Goal: Task Accomplishment & Management: Use online tool/utility

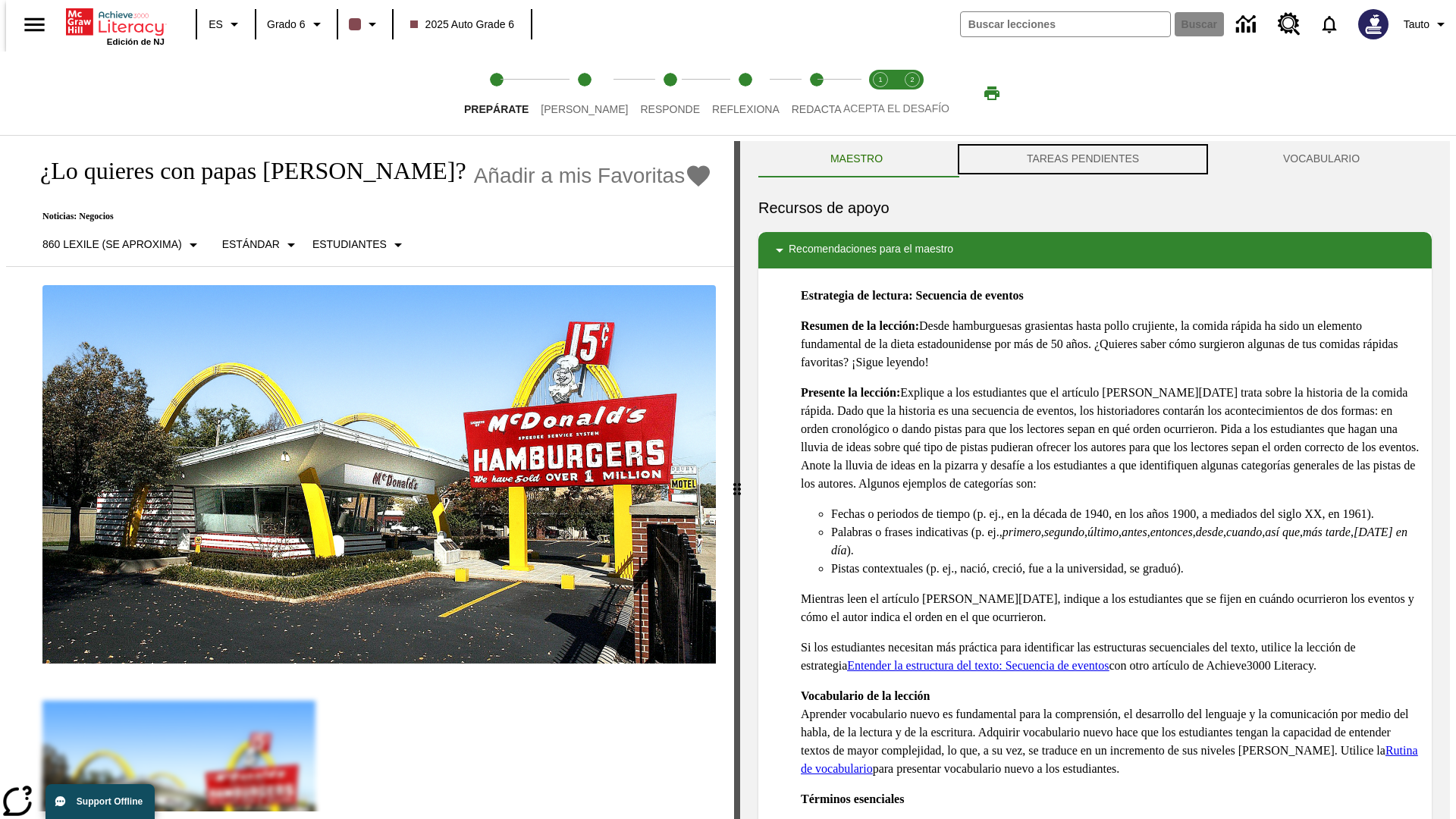
click at [1083, 160] on button "TAREAS PENDIENTES" at bounding box center [1082, 159] width 256 height 37
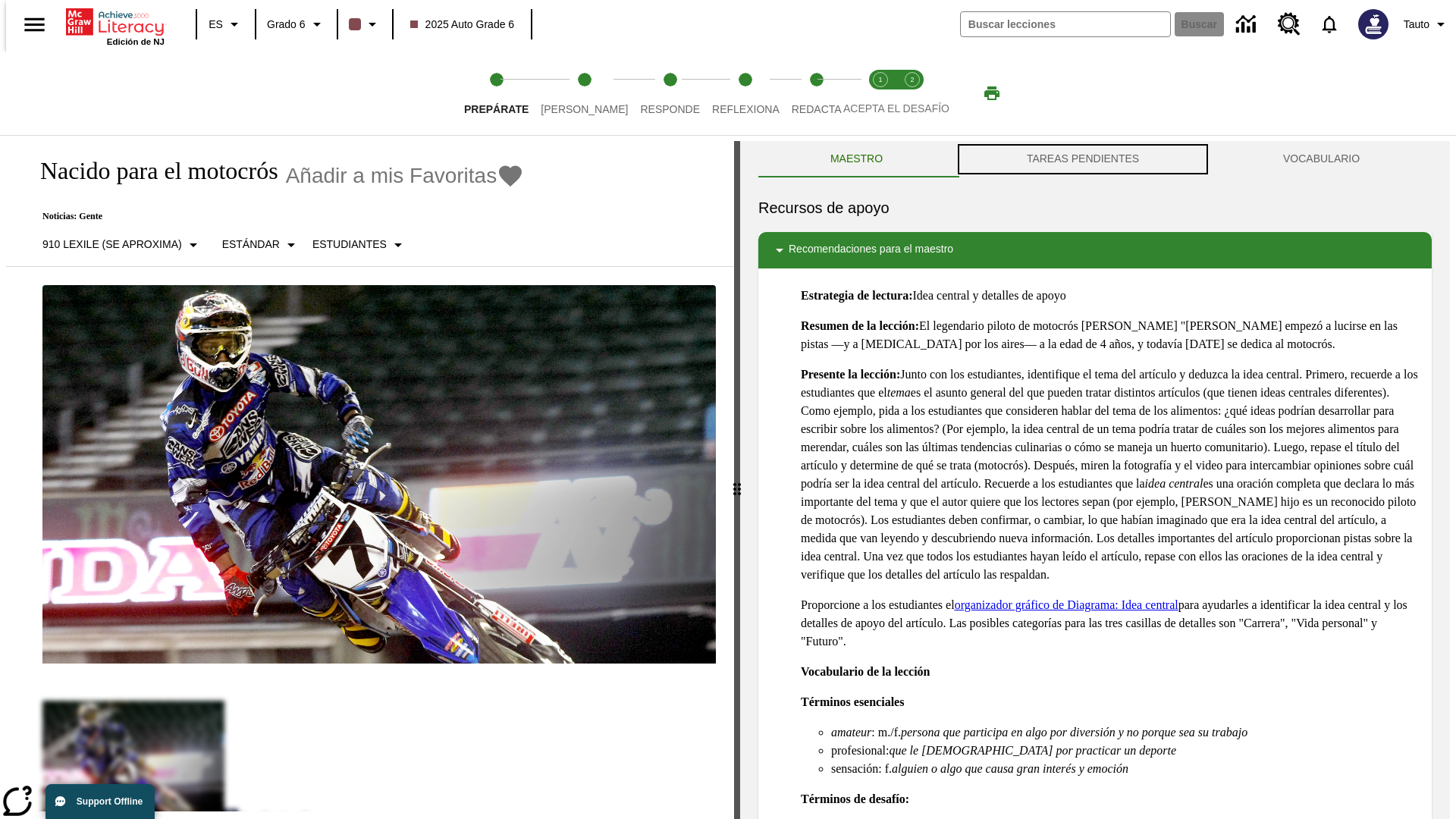
click at [1083, 160] on button "TAREAS PENDIENTES" at bounding box center [1082, 159] width 256 height 37
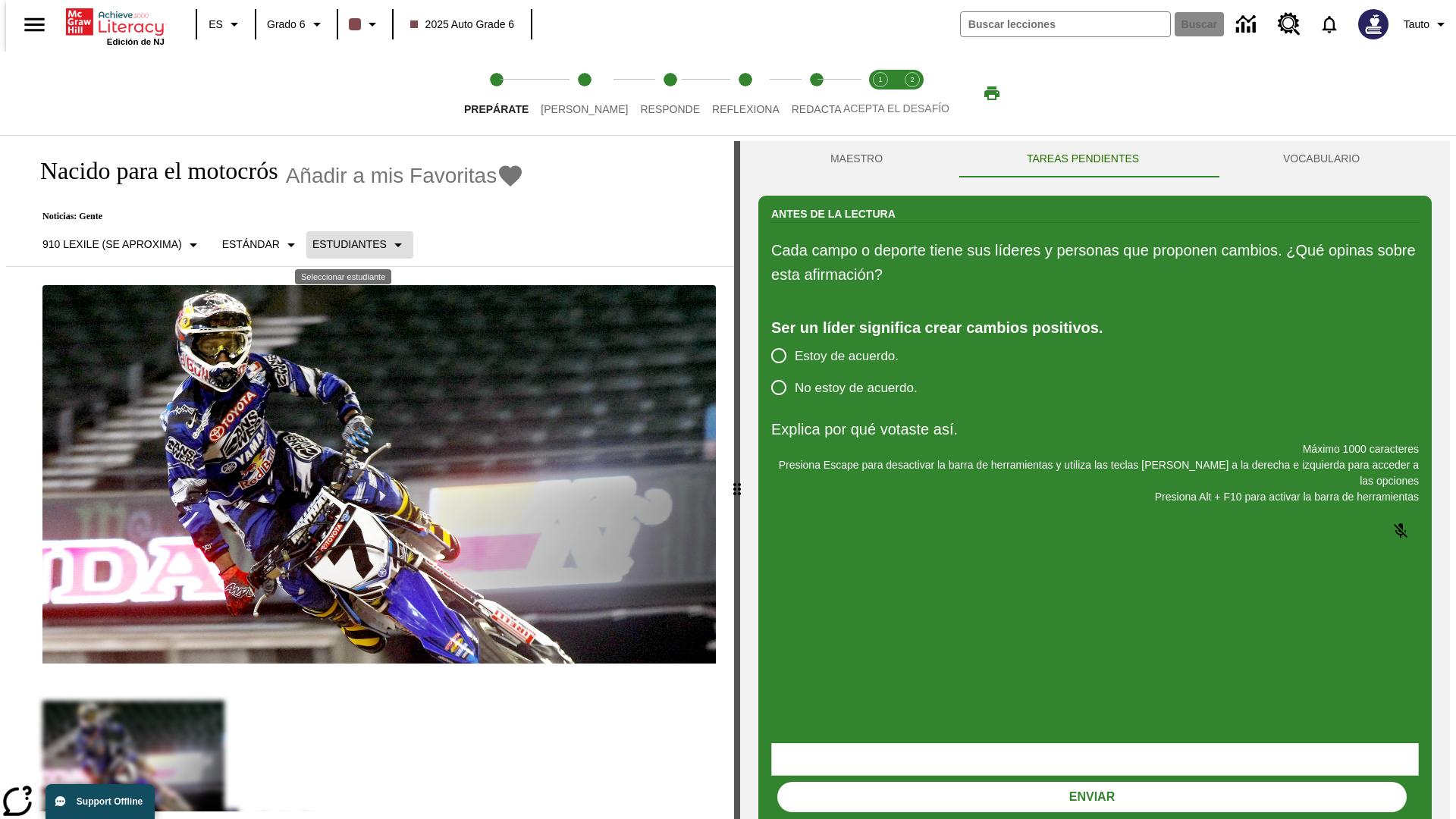
click at [348, 244] on p "Estudiantes" at bounding box center [349, 245] width 74 height 16
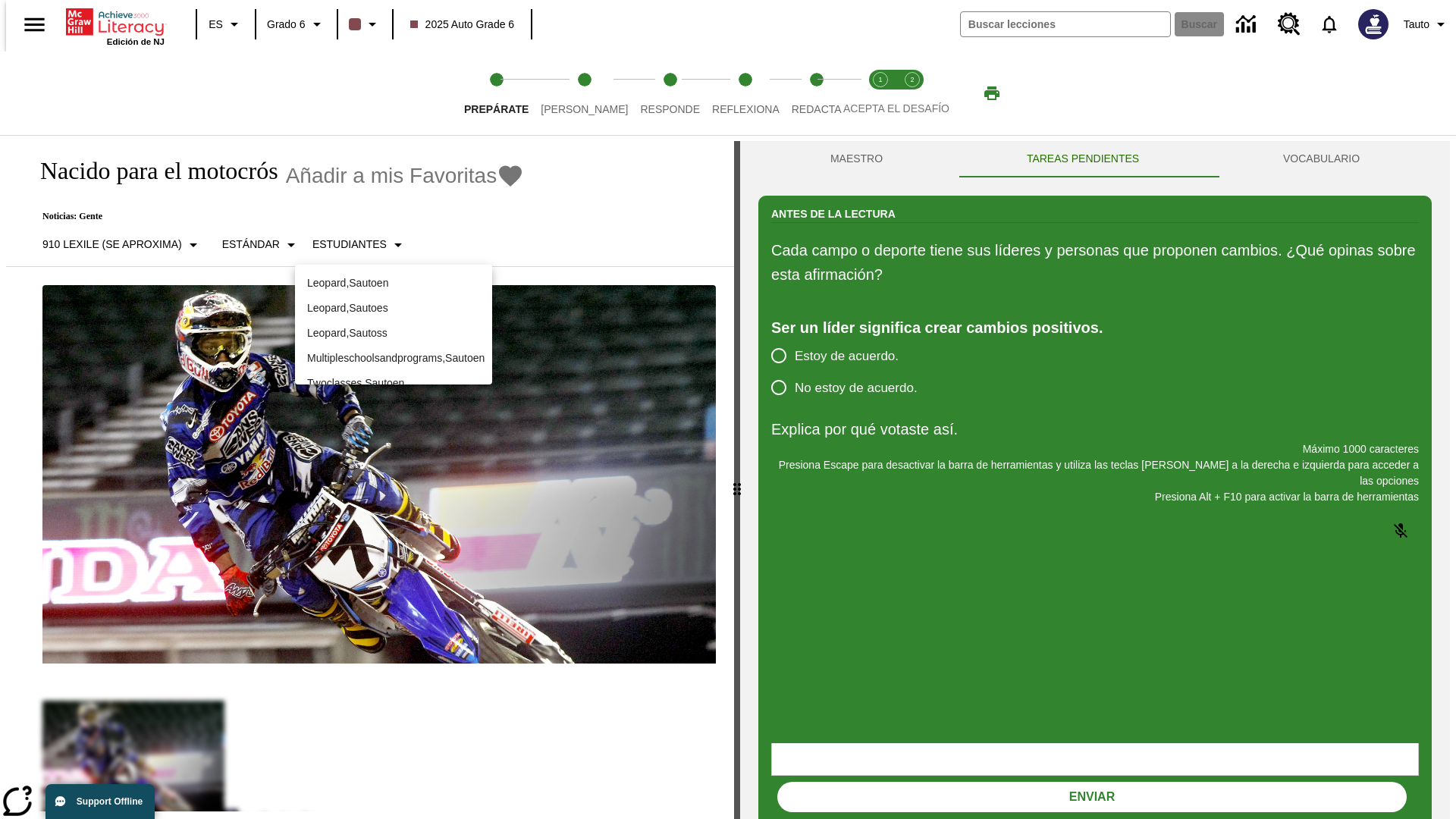
click at [394, 308] on p "Leopard , Sautoes" at bounding box center [393, 309] width 173 height 16
